Goal: Check status: Check status

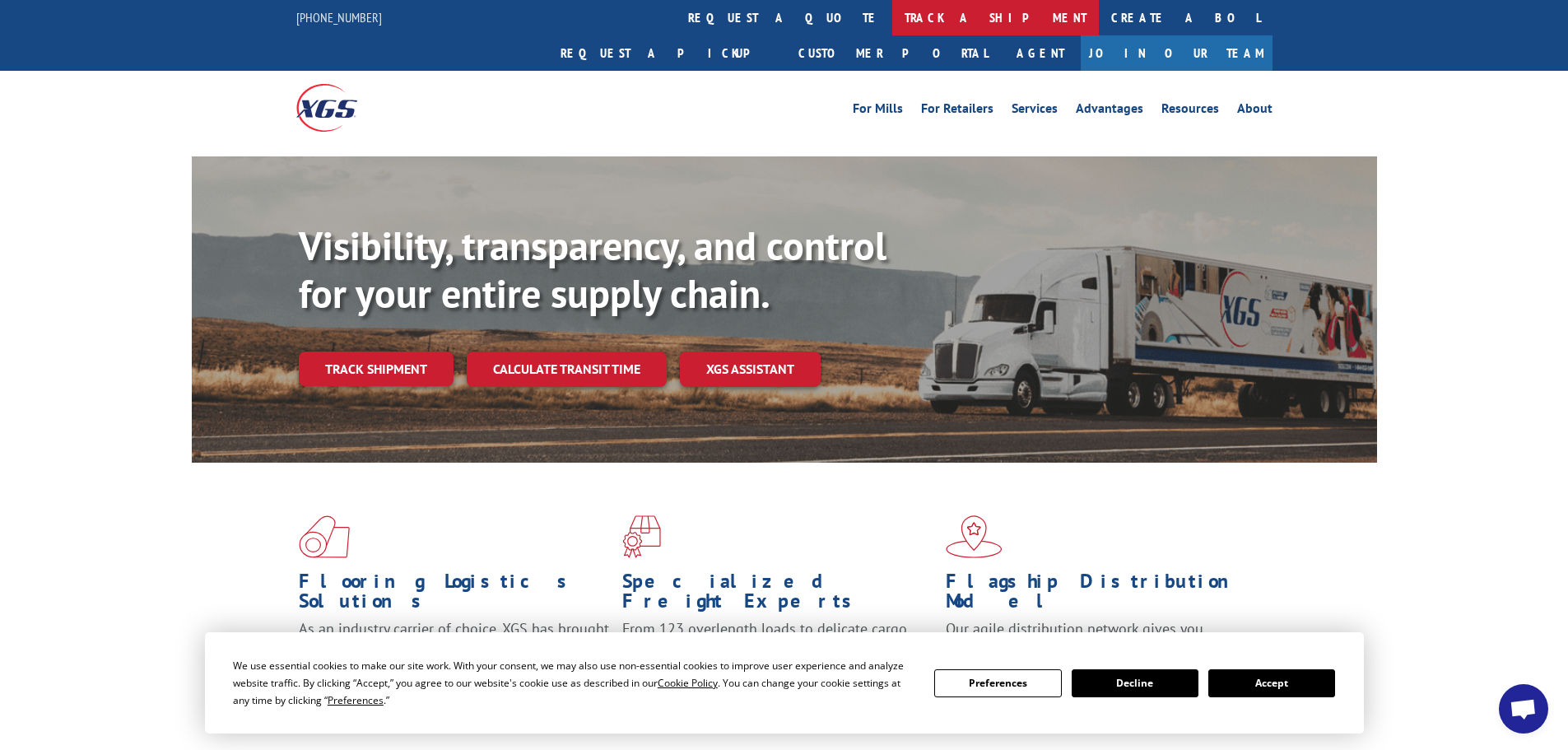
click at [893, 21] on link "track a shipment" at bounding box center [995, 18] width 206 height 35
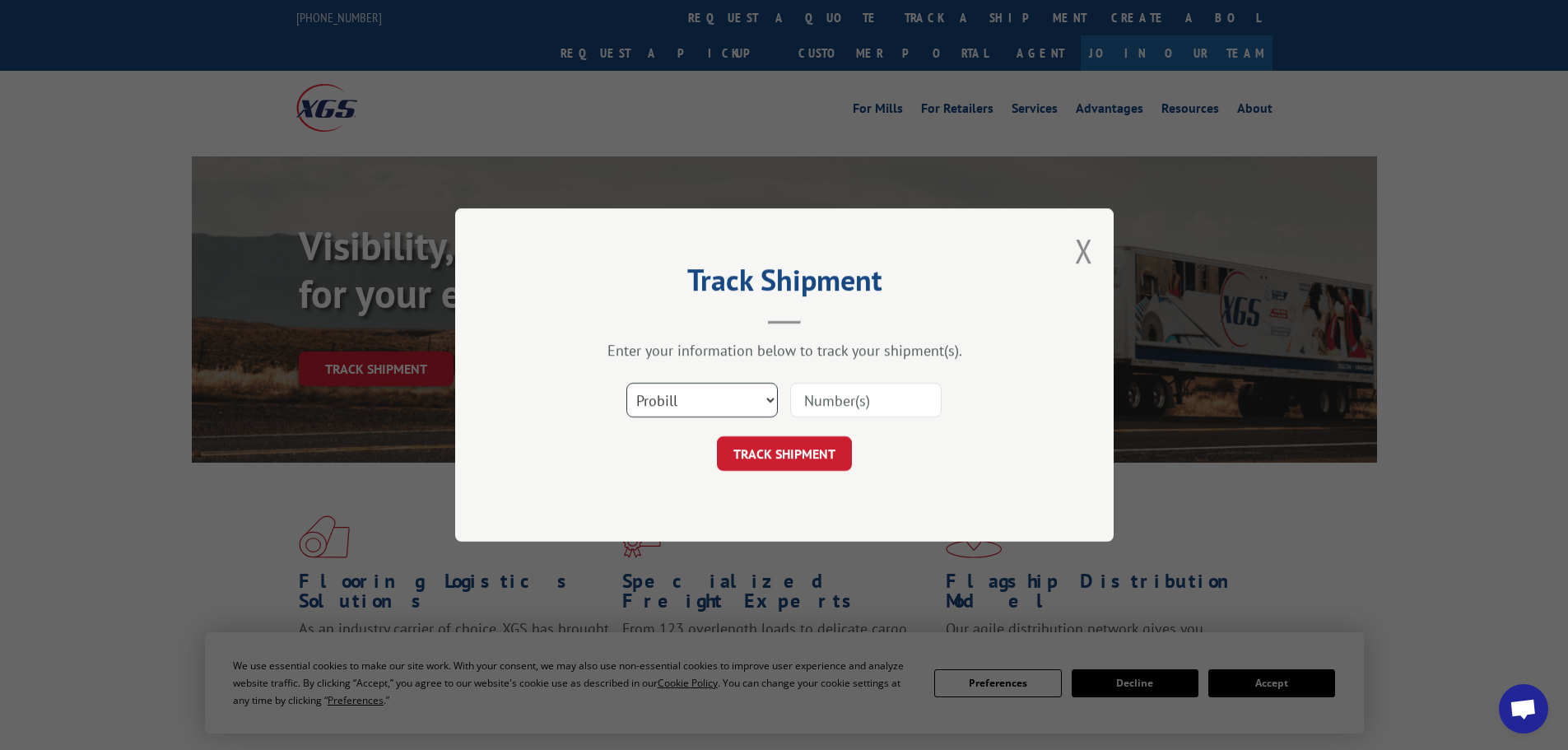
click at [747, 411] on select "Select category... Probill BOL PO" at bounding box center [701, 400] width 151 height 34
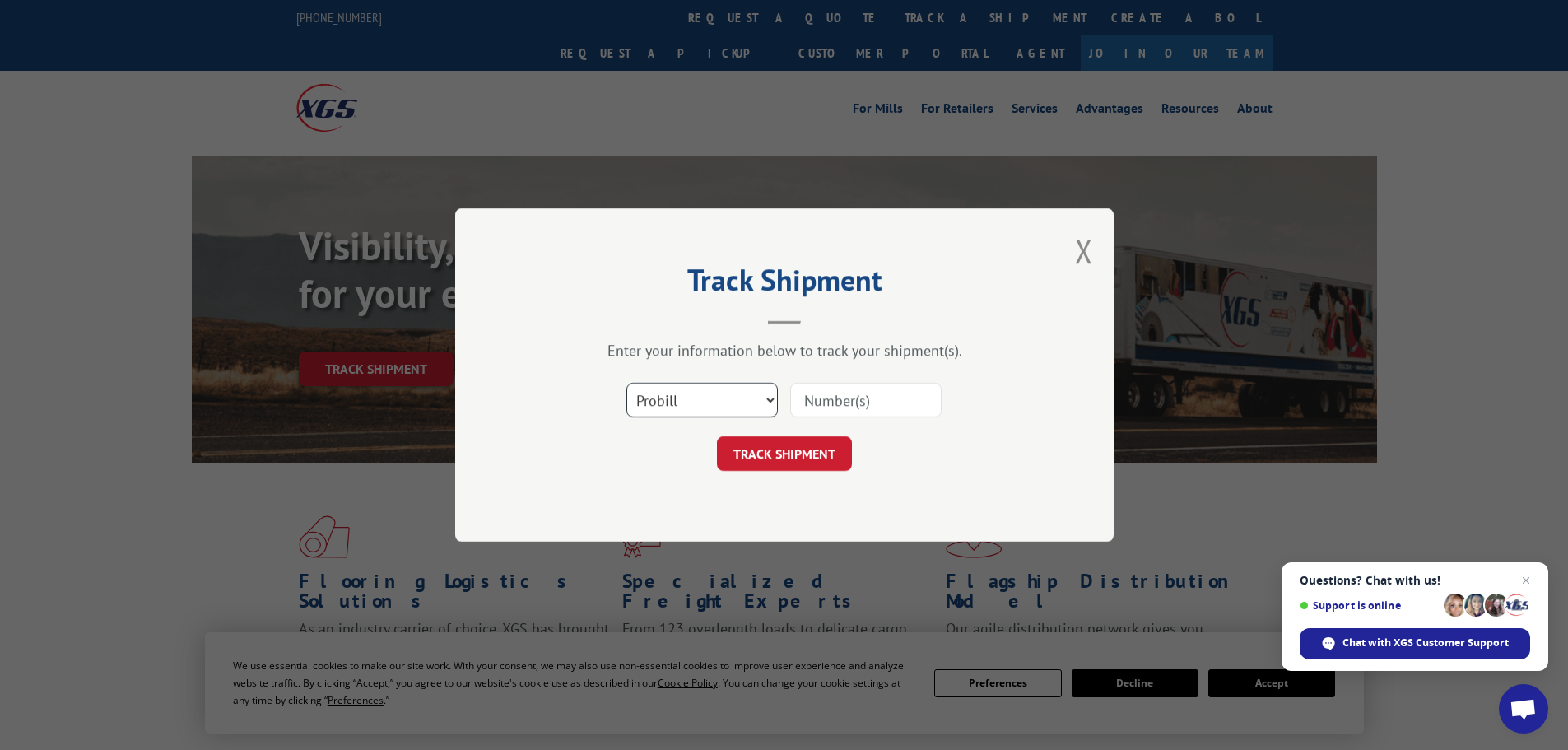
select select "bol"
click at [626, 383] on select "Select category... Probill BOL PO" at bounding box center [701, 400] width 151 height 34
click at [819, 402] on input at bounding box center [865, 400] width 151 height 34
paste input "439679"
type input "439679"
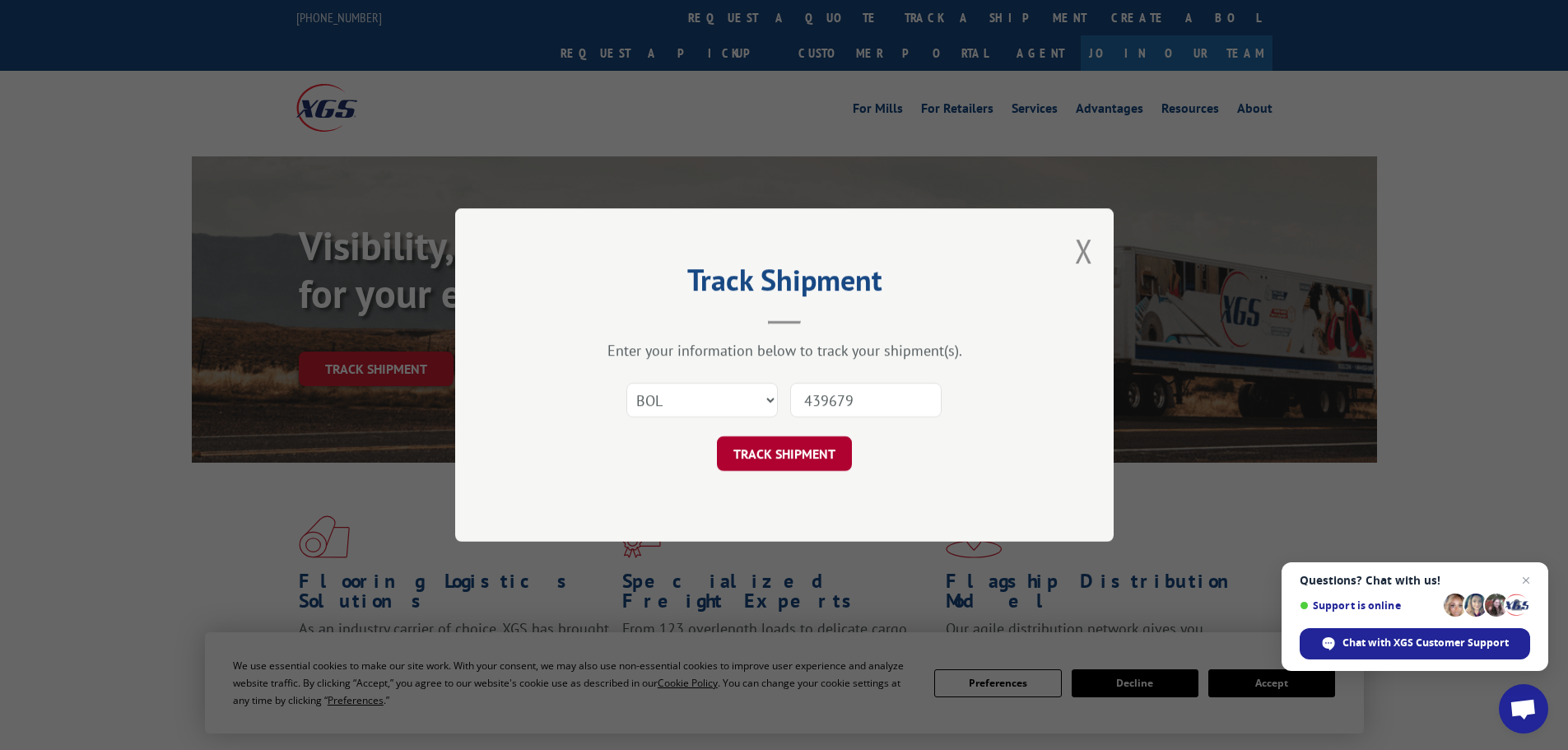
click at [803, 467] on button "TRACK SHIPMENT" at bounding box center [785, 453] width 135 height 34
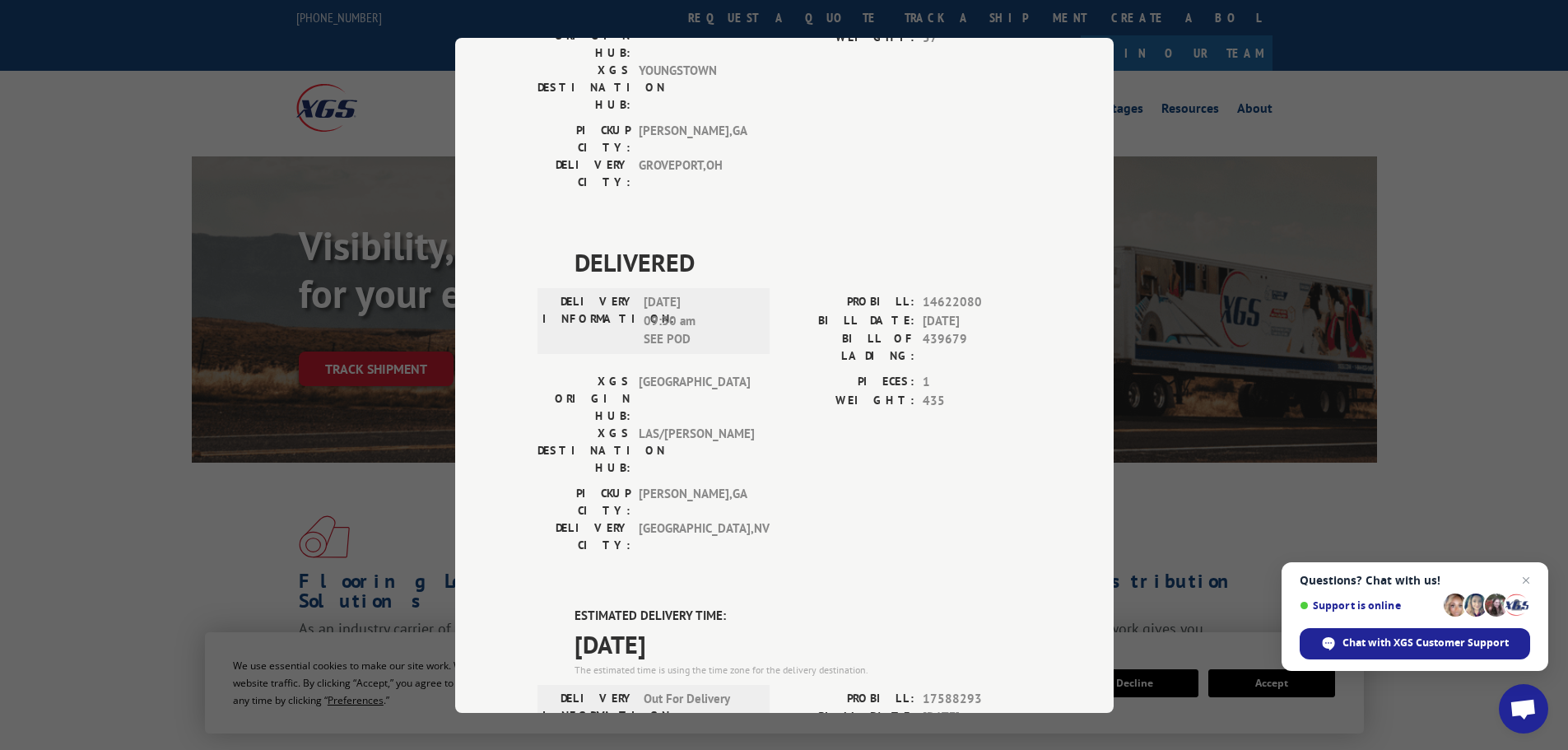
scroll to position [1133, 0]
